Goal: Transaction & Acquisition: Purchase product/service

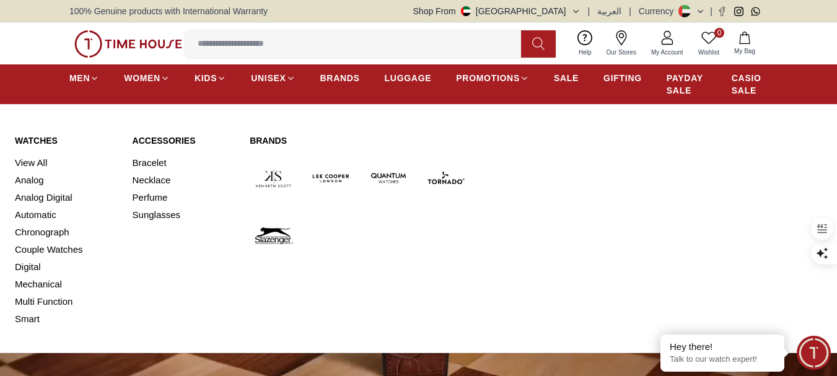
click at [35, 139] on link "Watches" at bounding box center [66, 140] width 103 height 12
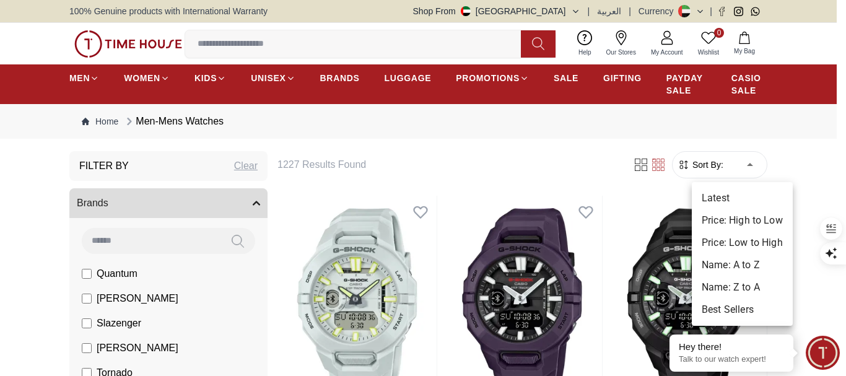
click at [727, 244] on li "Price: Low to High" at bounding box center [742, 243] width 101 height 22
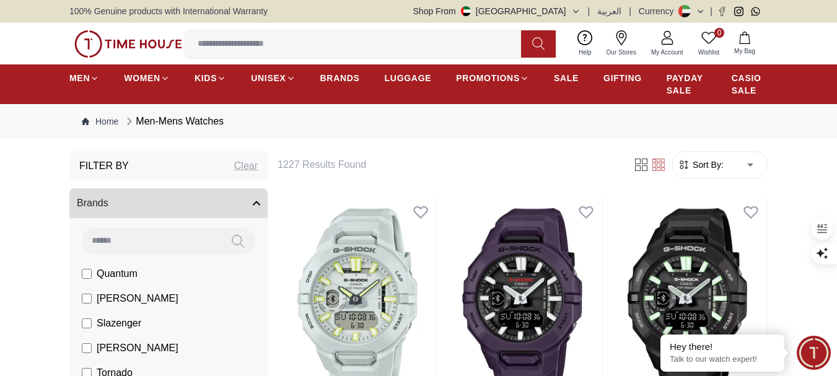
type input "*"
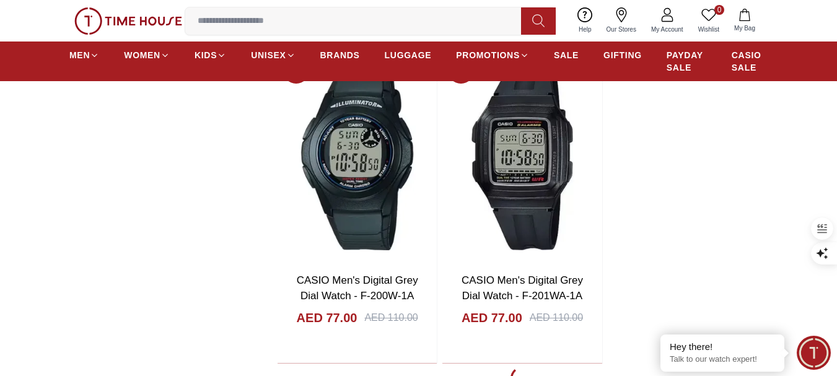
scroll to position [2293, 0]
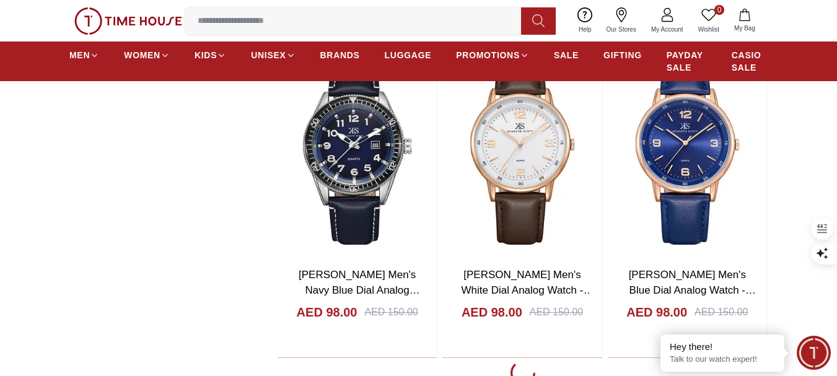
scroll to position [6196, 0]
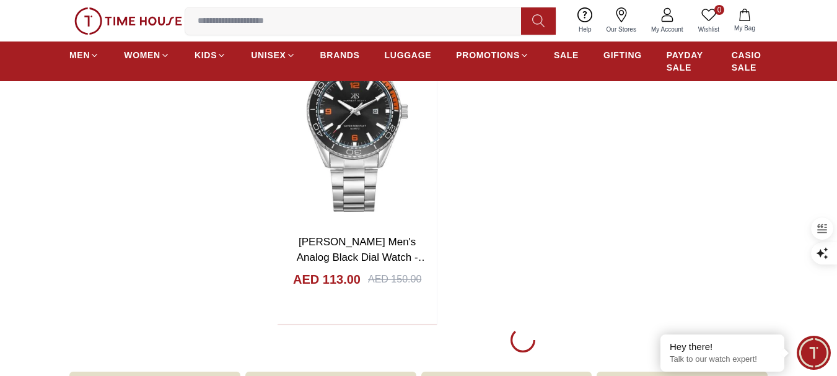
scroll to position [10720, 0]
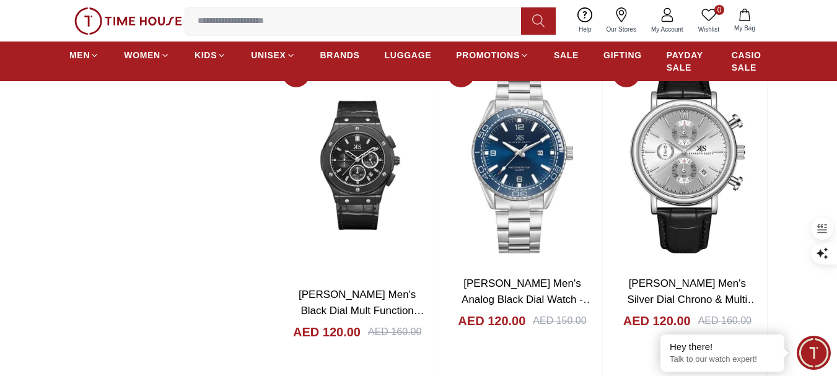
scroll to position [12517, 0]
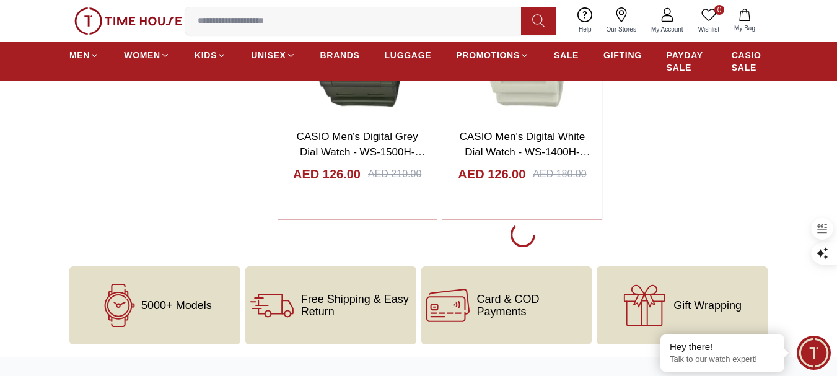
scroll to position [14871, 0]
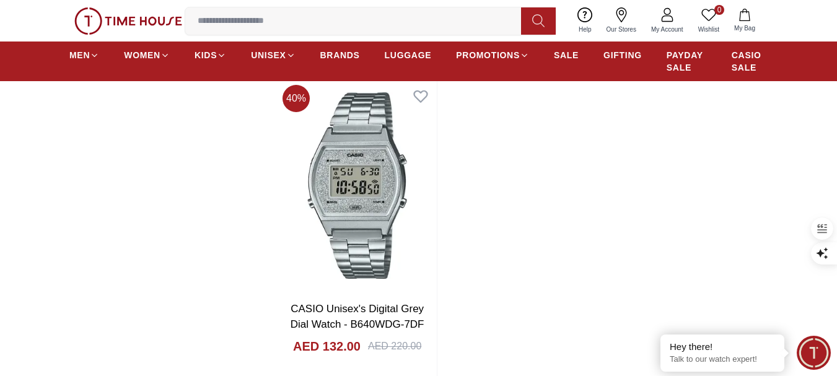
scroll to position [17040, 0]
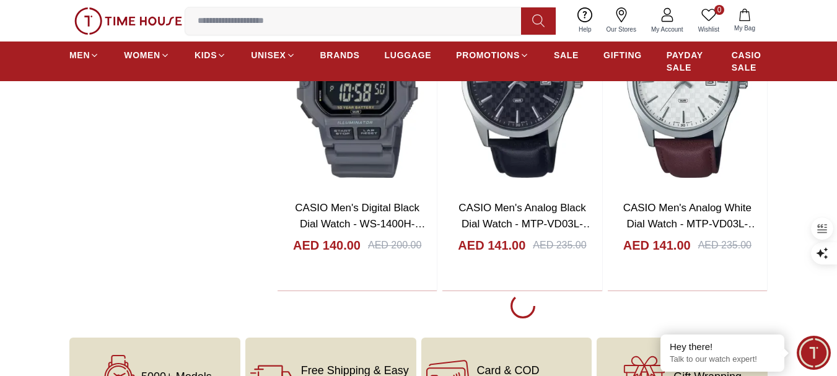
scroll to position [19023, 0]
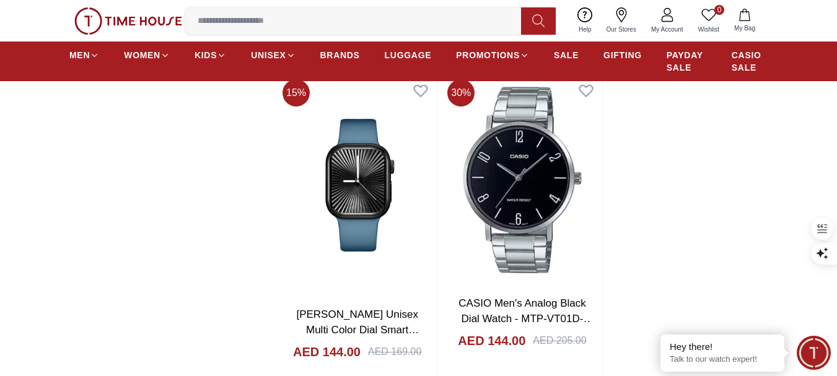
scroll to position [21068, 0]
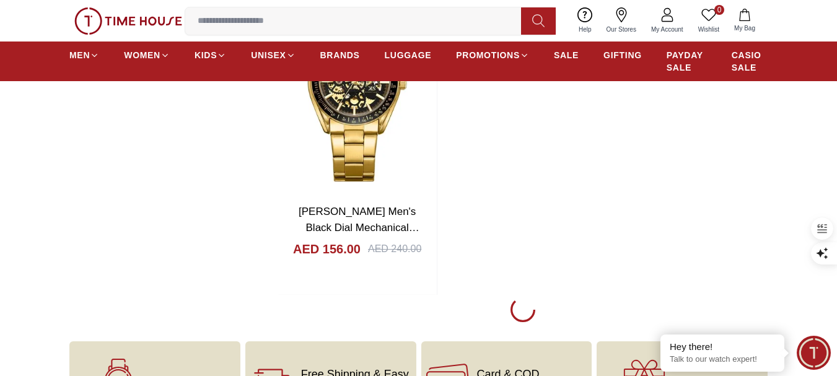
scroll to position [23361, 0]
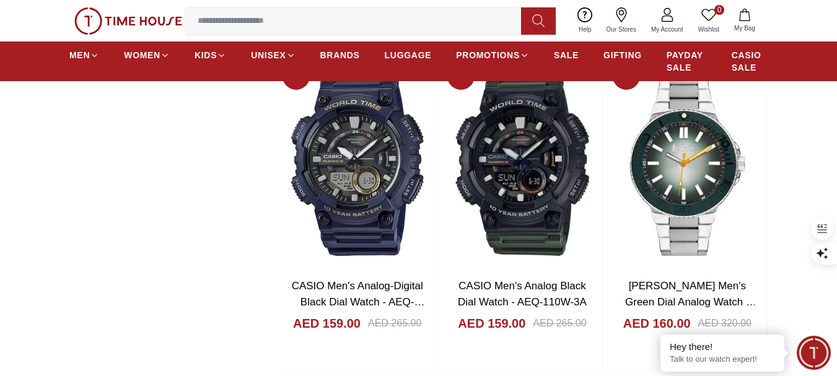
scroll to position [24848, 0]
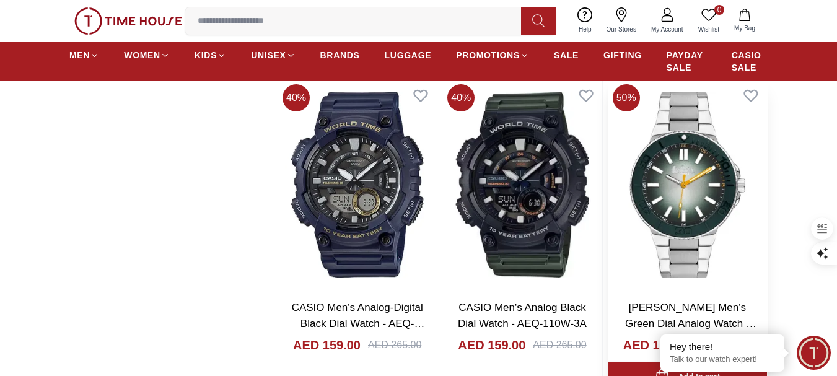
click at [686, 177] on img at bounding box center [687, 184] width 159 height 211
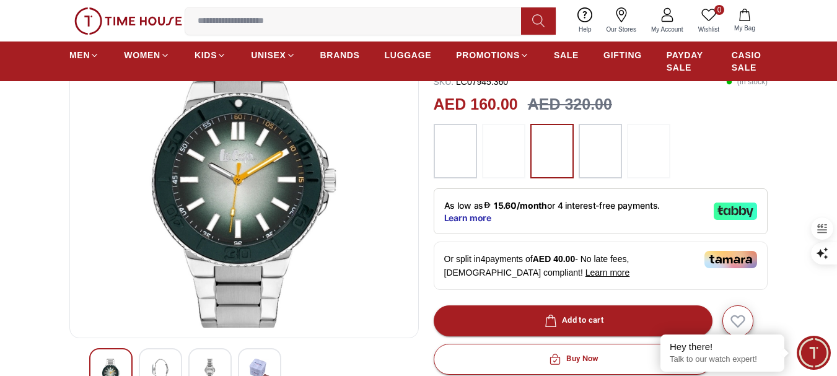
scroll to position [124, 0]
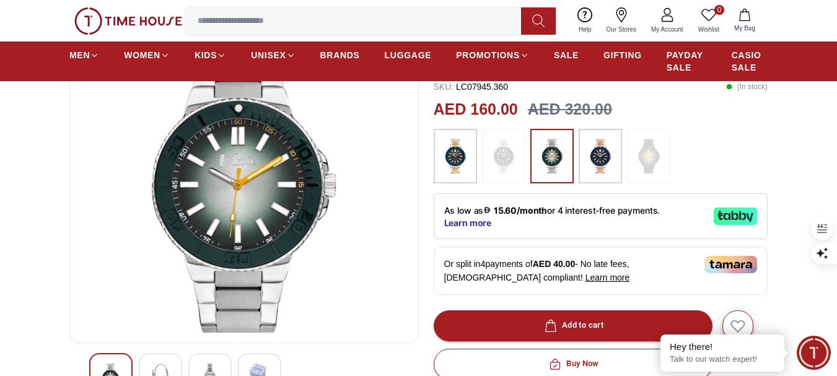
click at [453, 155] on img at bounding box center [455, 156] width 31 height 42
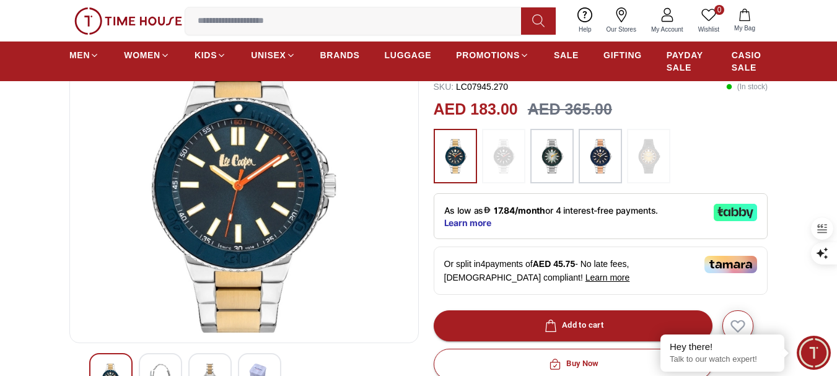
scroll to position [62, 0]
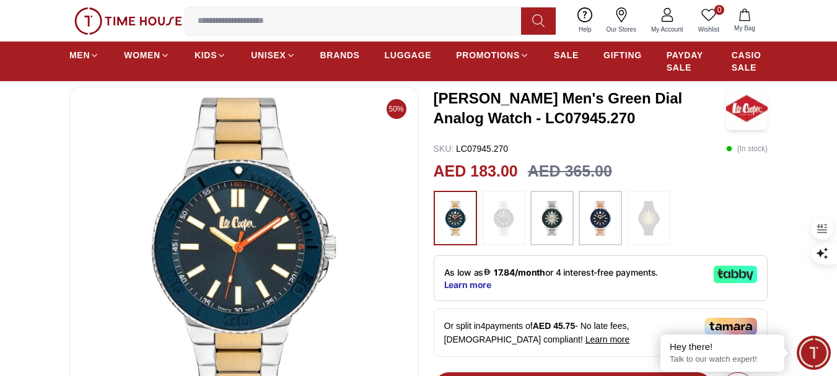
click at [558, 211] on img at bounding box center [552, 218] width 31 height 42
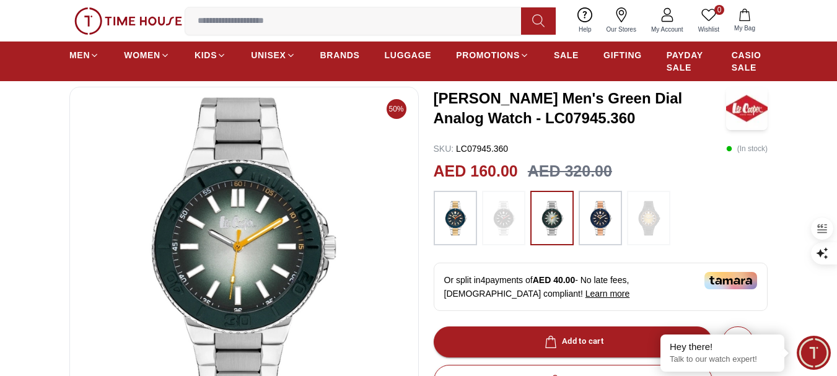
click at [601, 213] on img at bounding box center [600, 218] width 31 height 42
click at [569, 50] on span "SALE" at bounding box center [566, 55] width 25 height 12
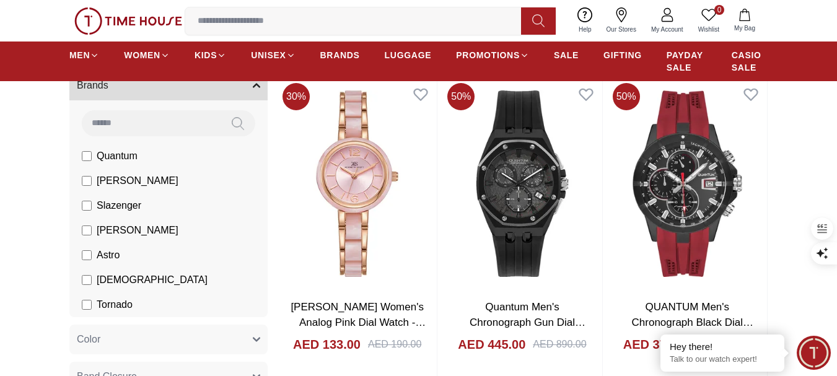
scroll to position [248, 0]
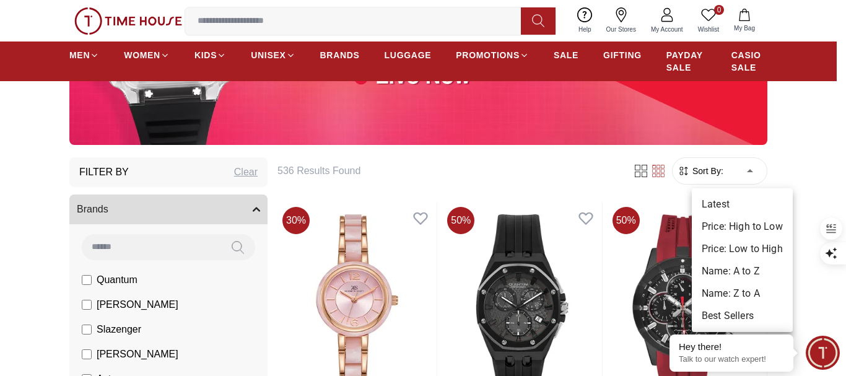
click at [739, 242] on li "Price: Low to High" at bounding box center [742, 249] width 101 height 22
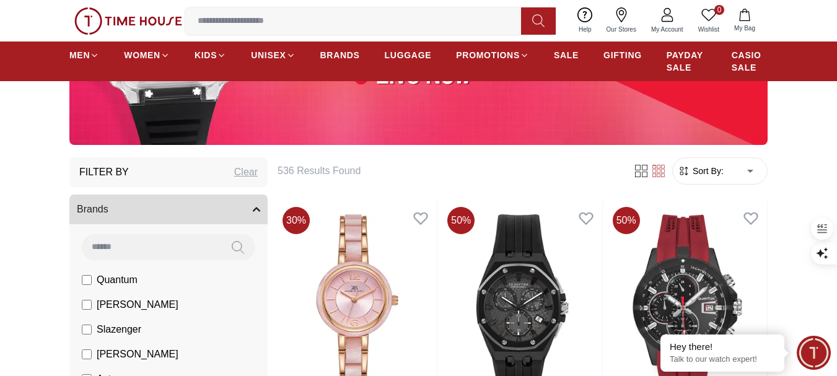
type input "*"
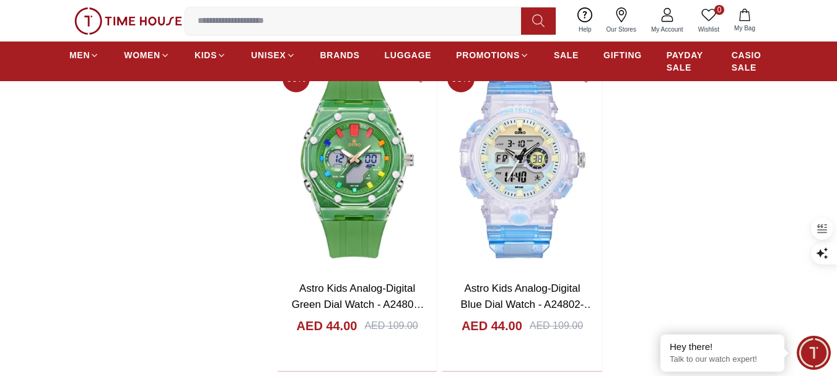
scroll to position [2293, 0]
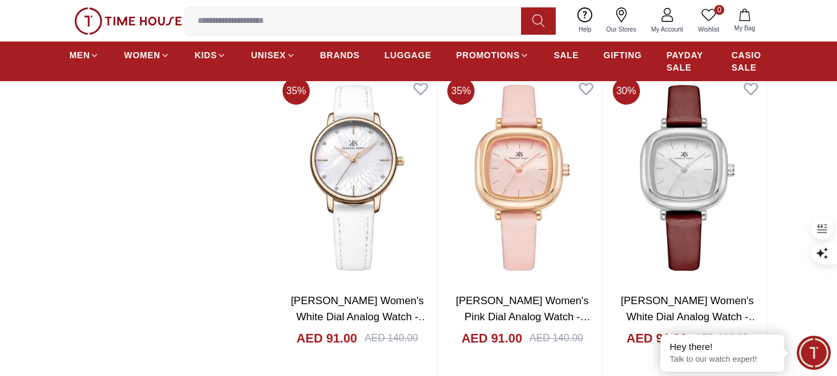
scroll to position [6568, 0]
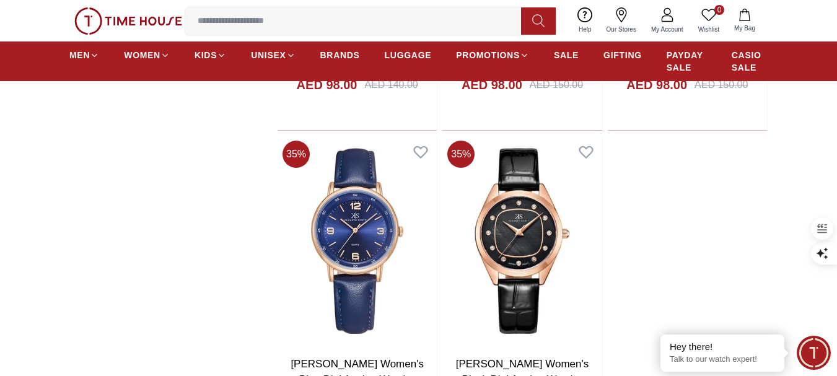
scroll to position [8799, 0]
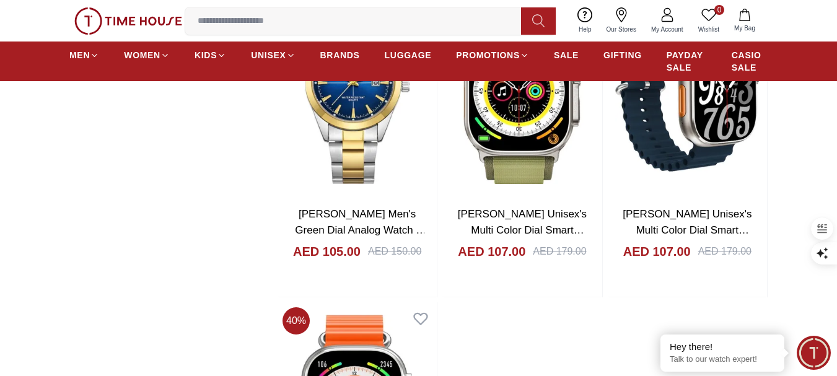
scroll to position [10596, 0]
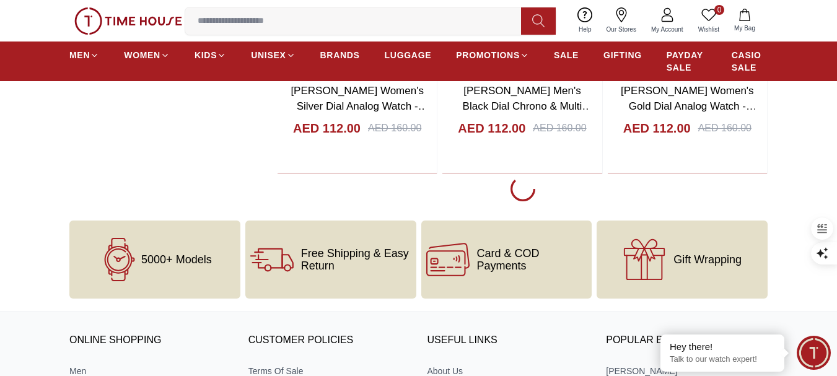
scroll to position [12951, 0]
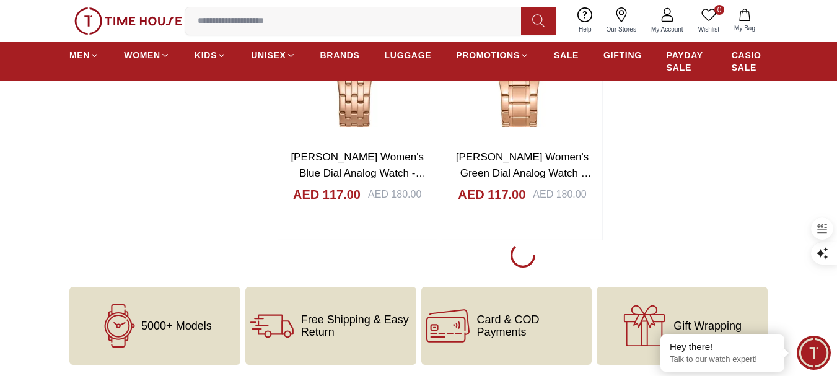
scroll to position [14995, 0]
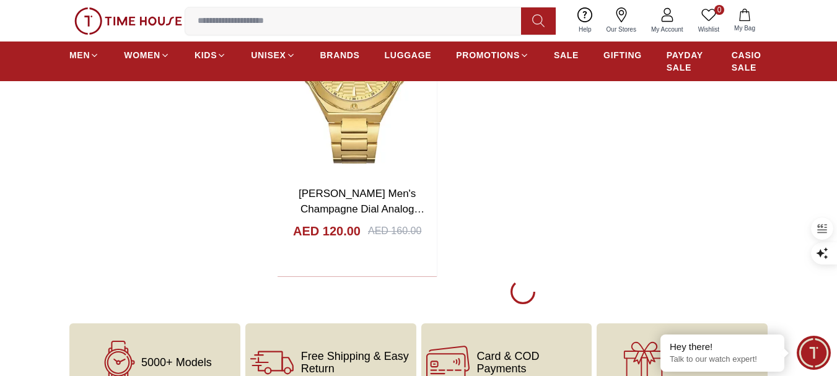
scroll to position [17164, 0]
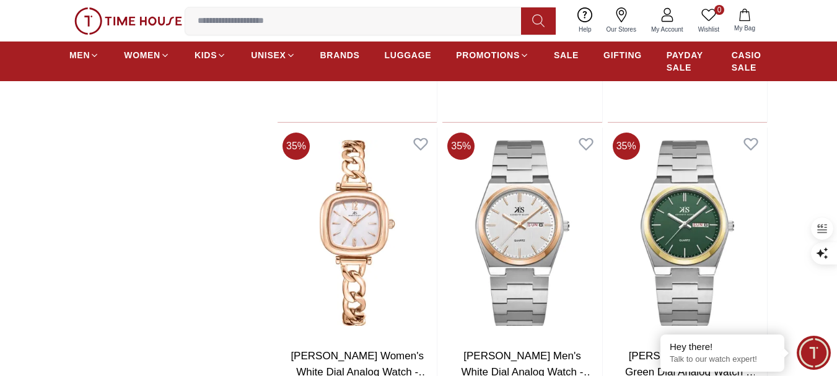
scroll to position [19147, 0]
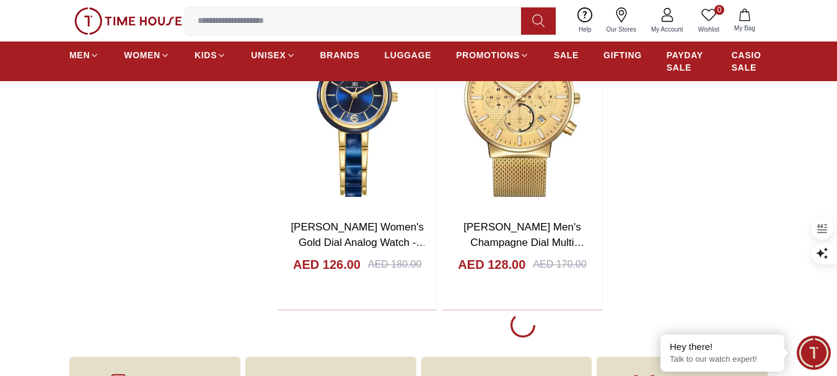
scroll to position [21502, 0]
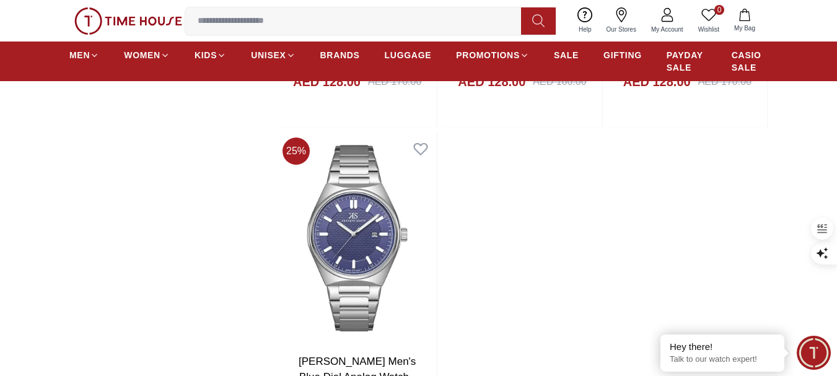
scroll to position [23547, 0]
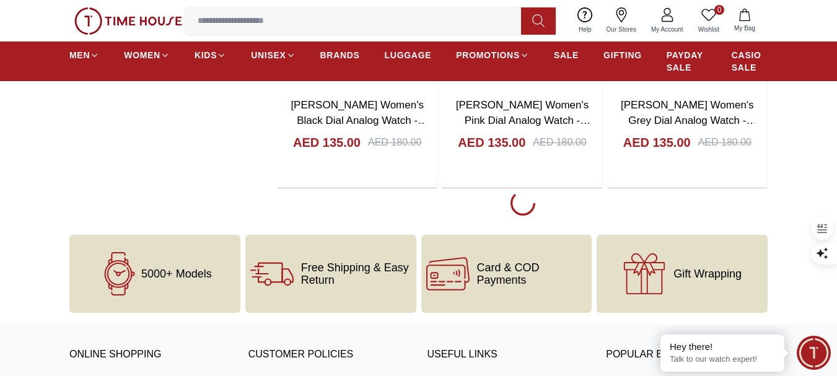
scroll to position [25715, 0]
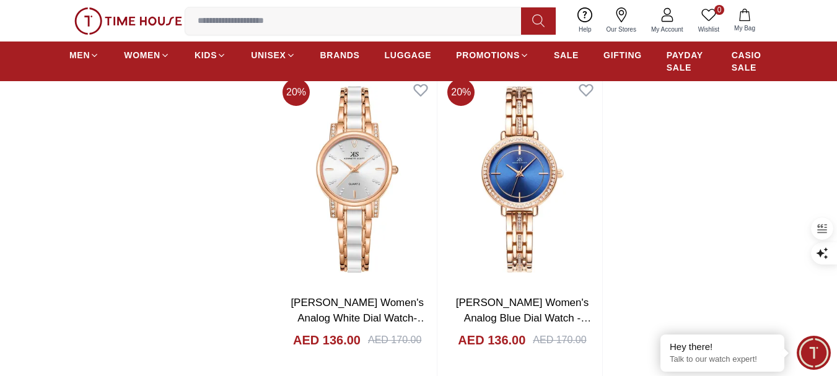
scroll to position [27760, 0]
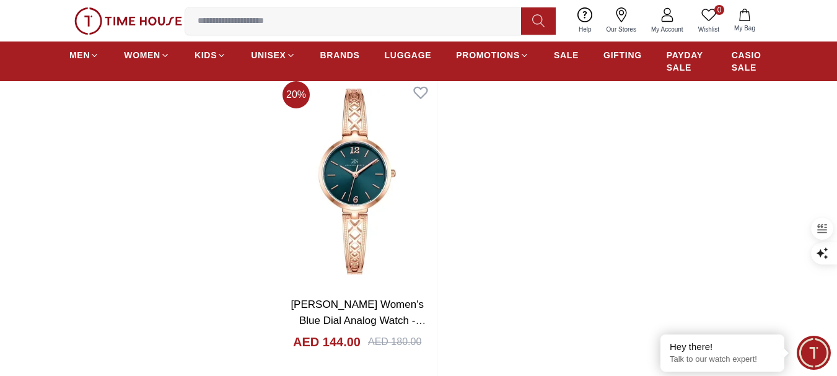
scroll to position [29929, 0]
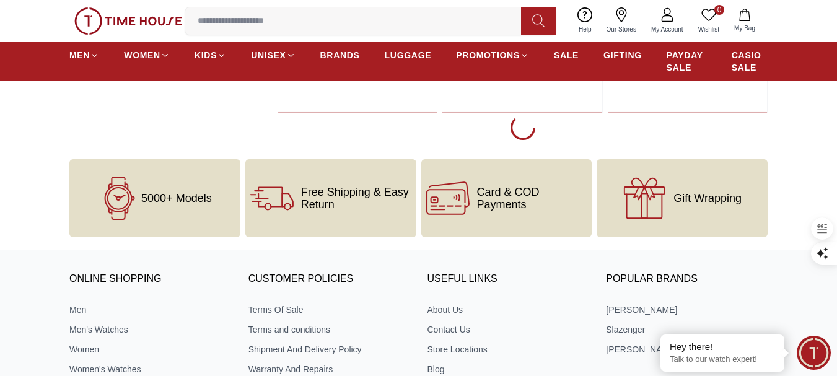
scroll to position [31949, 0]
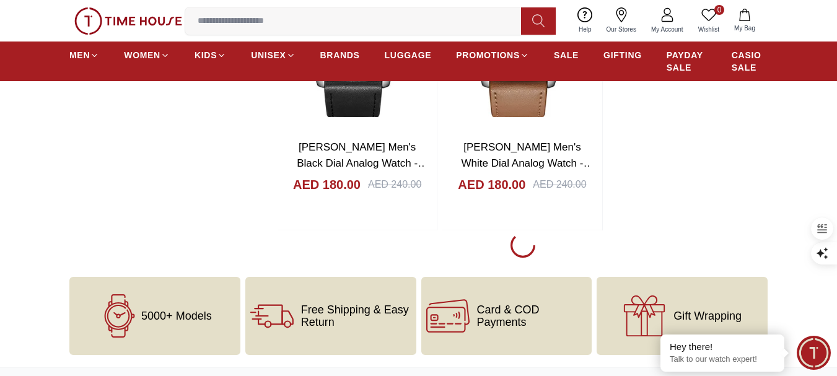
scroll to position [34093, 0]
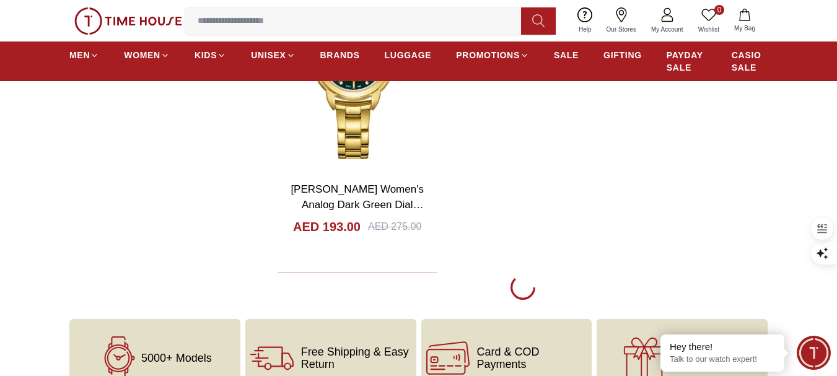
scroll to position [36311, 0]
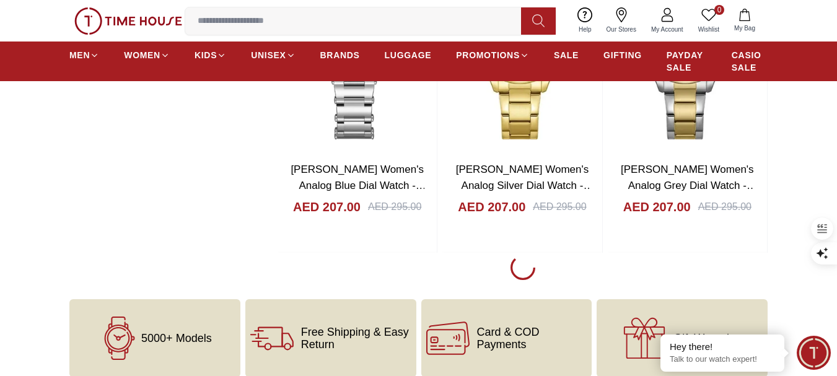
scroll to position [38294, 0]
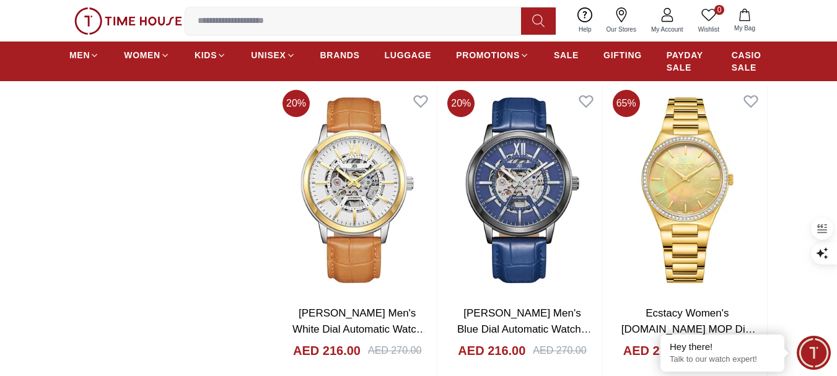
scroll to position [39409, 0]
